Goal: Navigation & Orientation: Find specific page/section

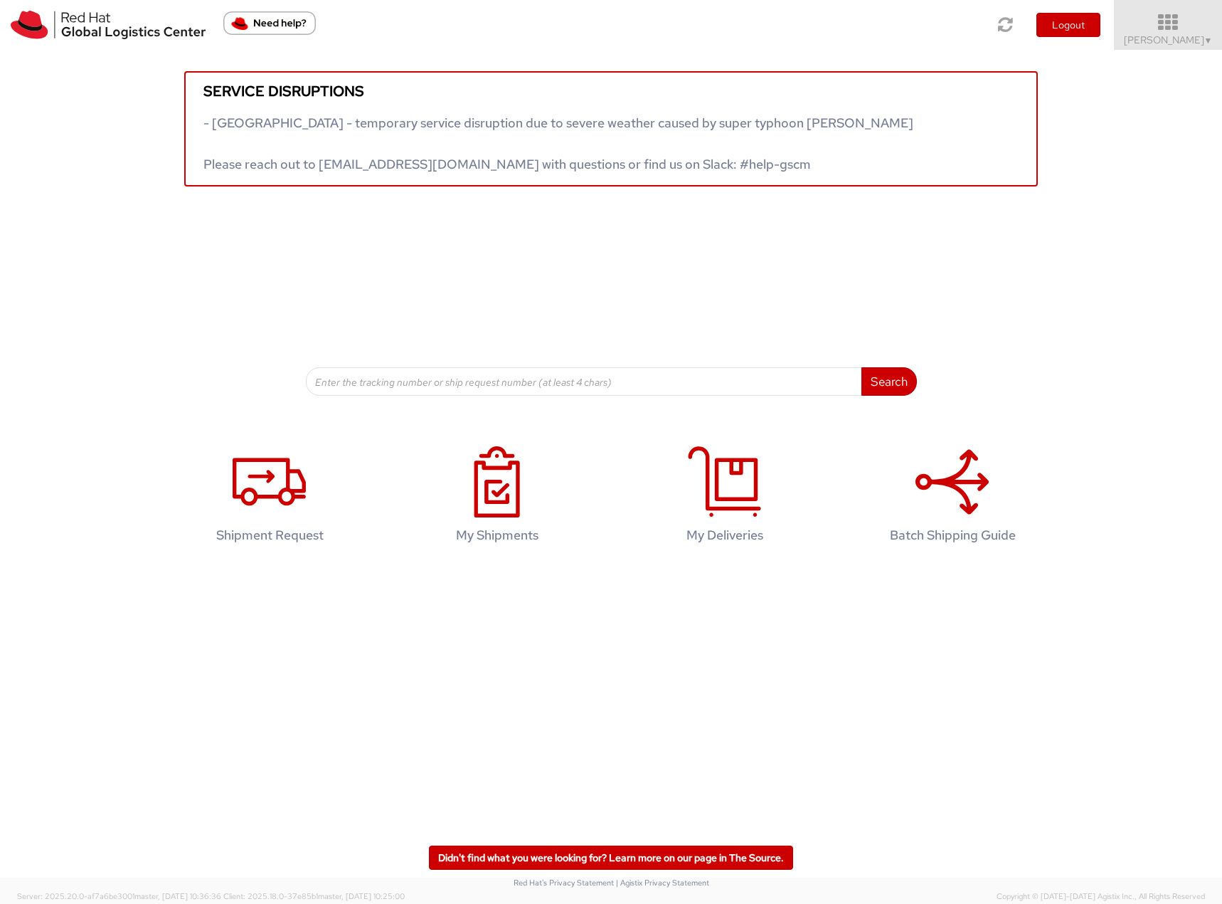
click at [1178, 41] on span "[PERSON_NAME] ▼" at bounding box center [1168, 39] width 89 height 13
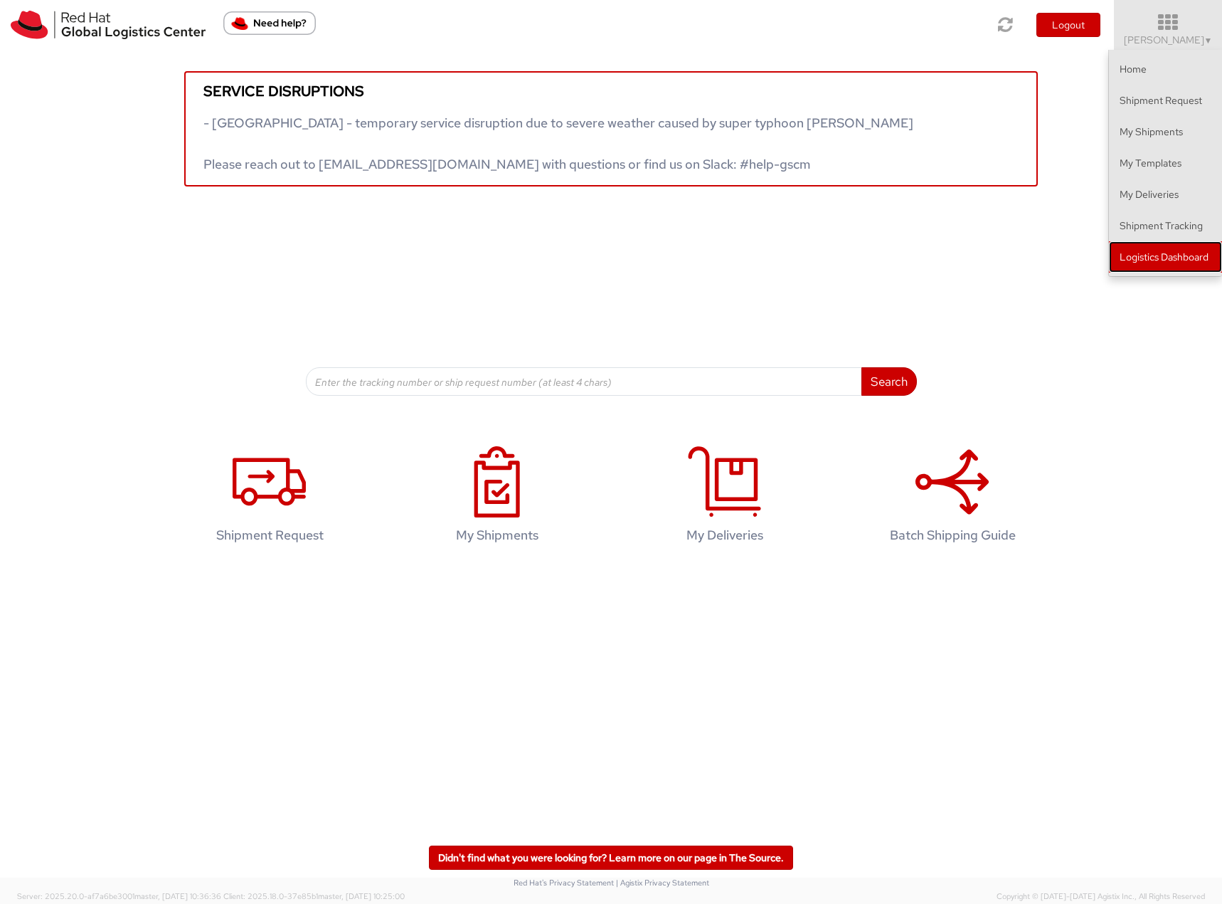
click at [1170, 254] on link "Logistics Dashboard" at bounding box center [1165, 256] width 113 height 31
